Goal: Check status: Check status

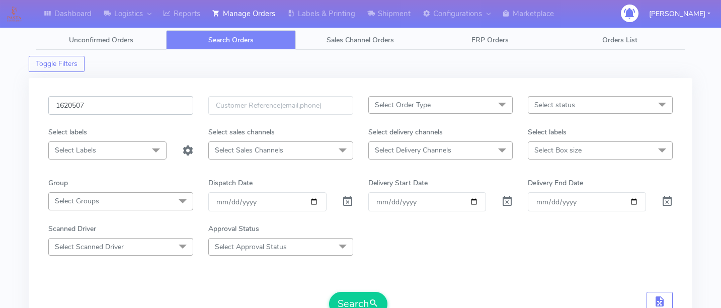
click at [129, 112] on input "1620507" at bounding box center [120, 105] width 145 height 19
paste input "1620364"
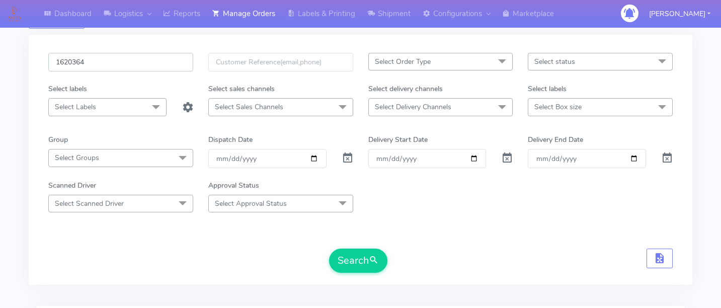
scroll to position [47, 0]
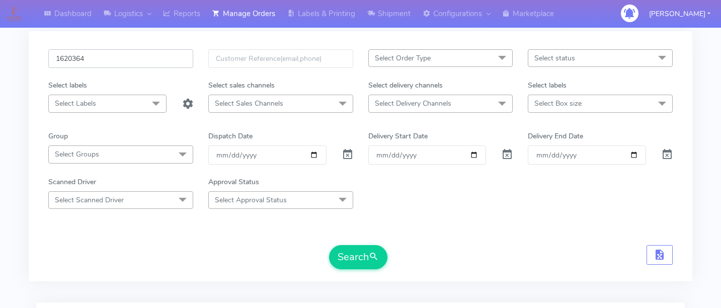
type input "1620364"
click at [348, 243] on form "1620364 Select Order Type Select All MEALS ATAVI One Off Pasta Club Gift Kit Ev…" at bounding box center [360, 159] width 625 height 220
click at [356, 251] on button "Search" at bounding box center [358, 257] width 58 height 24
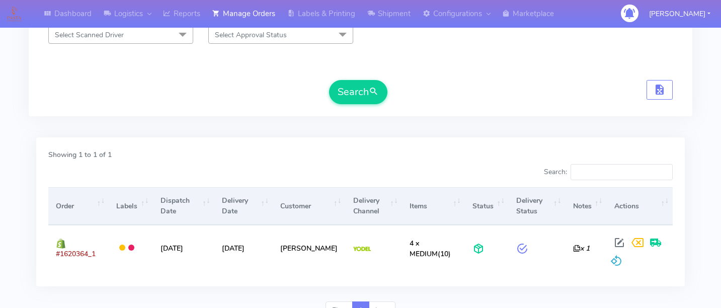
scroll to position [0, 0]
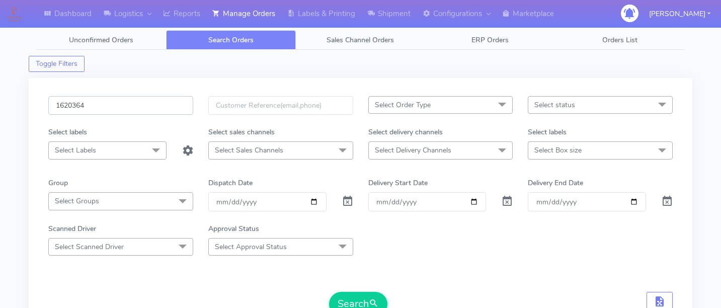
click at [107, 99] on input "1620364" at bounding box center [120, 105] width 145 height 19
paste input "1618350"
type input "1618350"
click at [351, 293] on button "Search" at bounding box center [358, 304] width 58 height 24
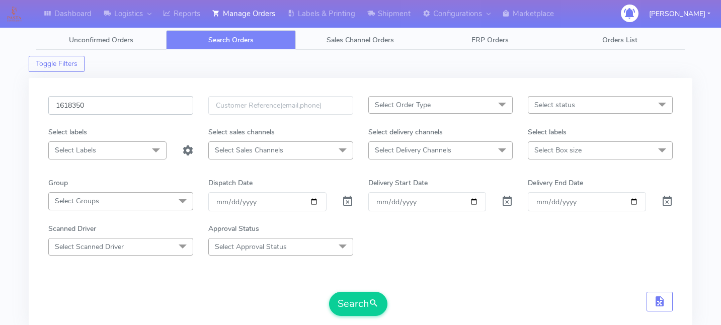
click at [113, 108] on input "1618350" at bounding box center [120, 105] width 145 height 19
paste input "#1618523"
click at [60, 106] on input "#1618523" at bounding box center [120, 105] width 145 height 19
type input "1618523"
click at [354, 294] on button "Search" at bounding box center [358, 304] width 58 height 24
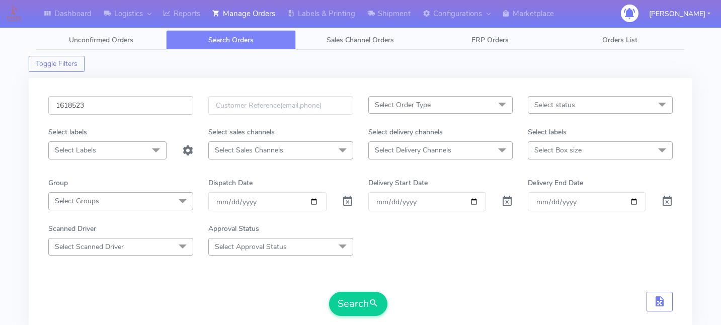
click at [145, 99] on input "1618523" at bounding box center [120, 105] width 145 height 19
type input "C"
paste input "1617903"
type input "1617903"
click at [347, 299] on button "Search" at bounding box center [358, 304] width 58 height 24
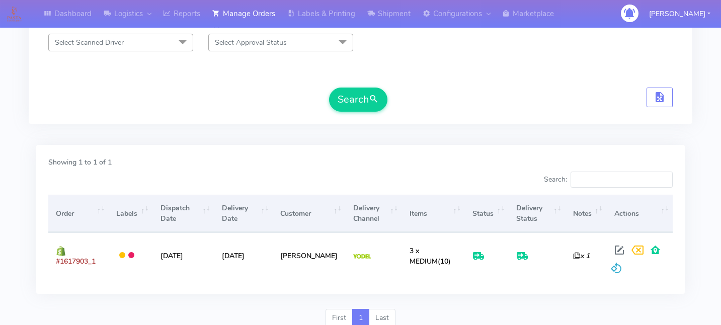
scroll to position [205, 0]
